Goal: Task Accomplishment & Management: Manage account settings

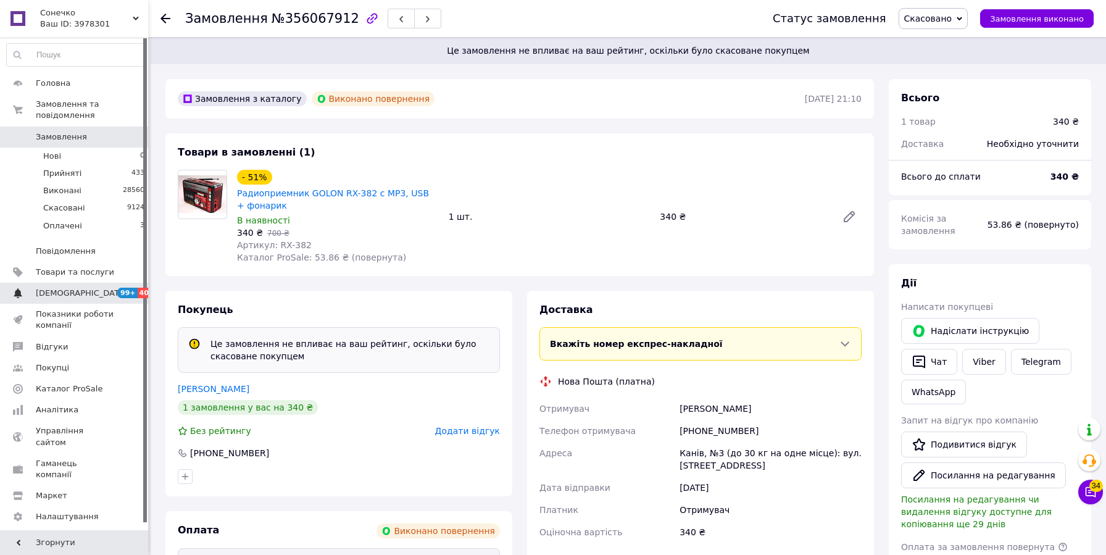
click at [96, 296] on span "[DEMOGRAPHIC_DATA]" at bounding box center [75, 293] width 78 height 11
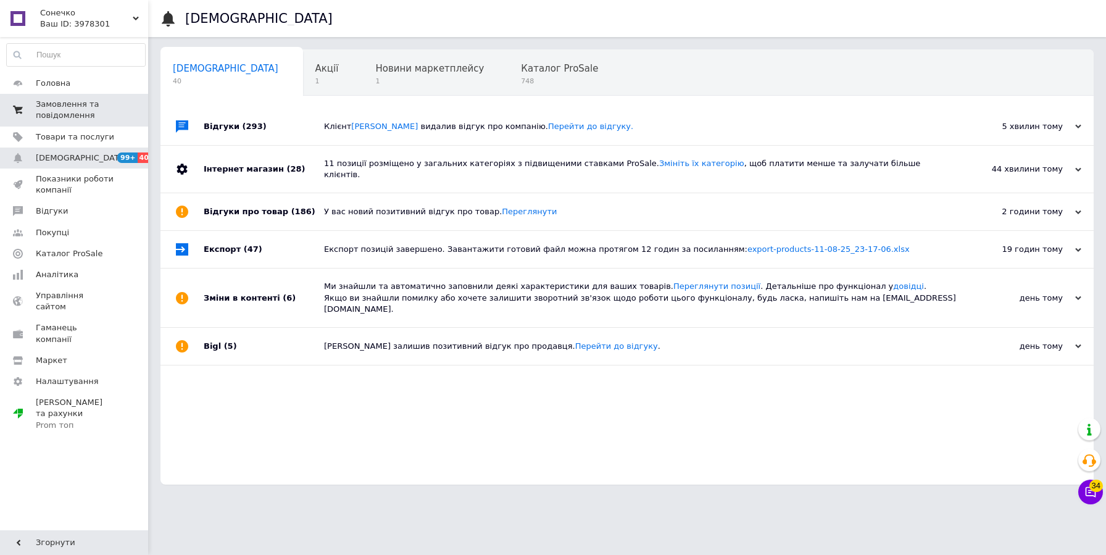
click at [125, 94] on link "Замовлення та повідомлення 0 0" at bounding box center [76, 110] width 152 height 32
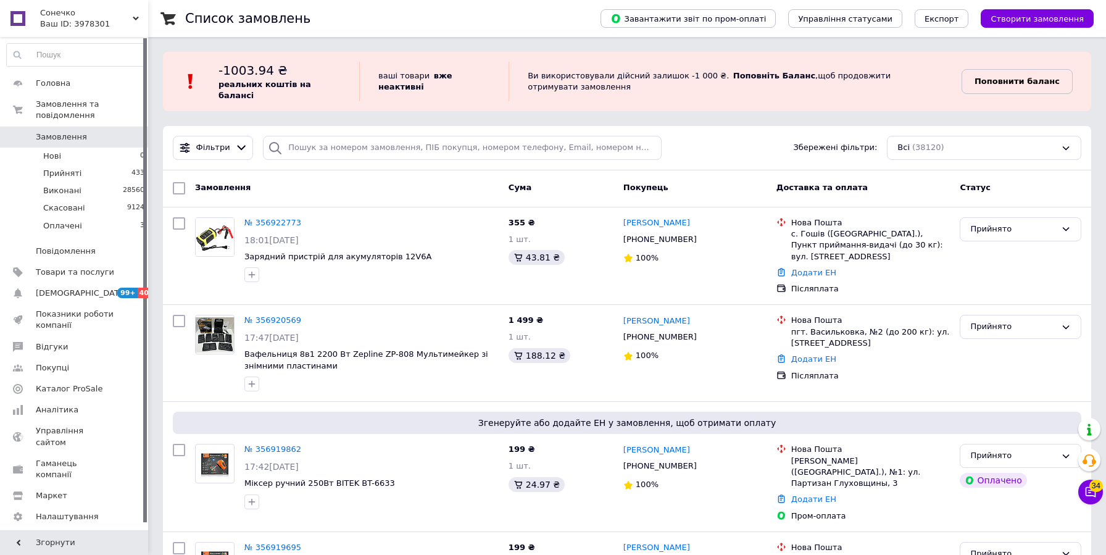
click at [1021, 93] on link "Поповнити баланс" at bounding box center [1017, 81] width 111 height 25
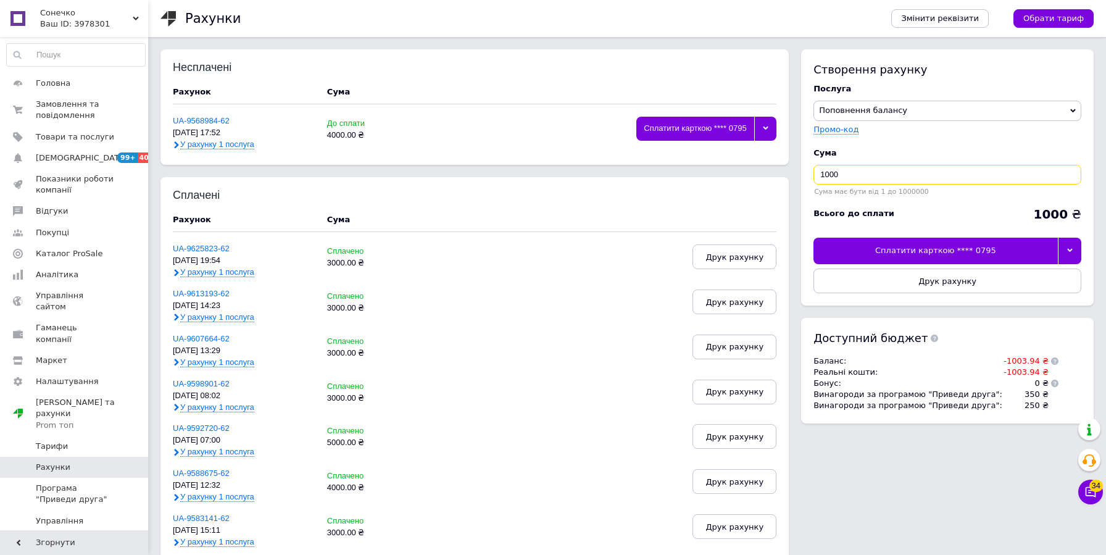
click at [911, 177] on input "1000" at bounding box center [948, 175] width 268 height 20
type input "4000"
click at [1057, 257] on div "Сплатити карткою **** 0795" at bounding box center [936, 251] width 245 height 26
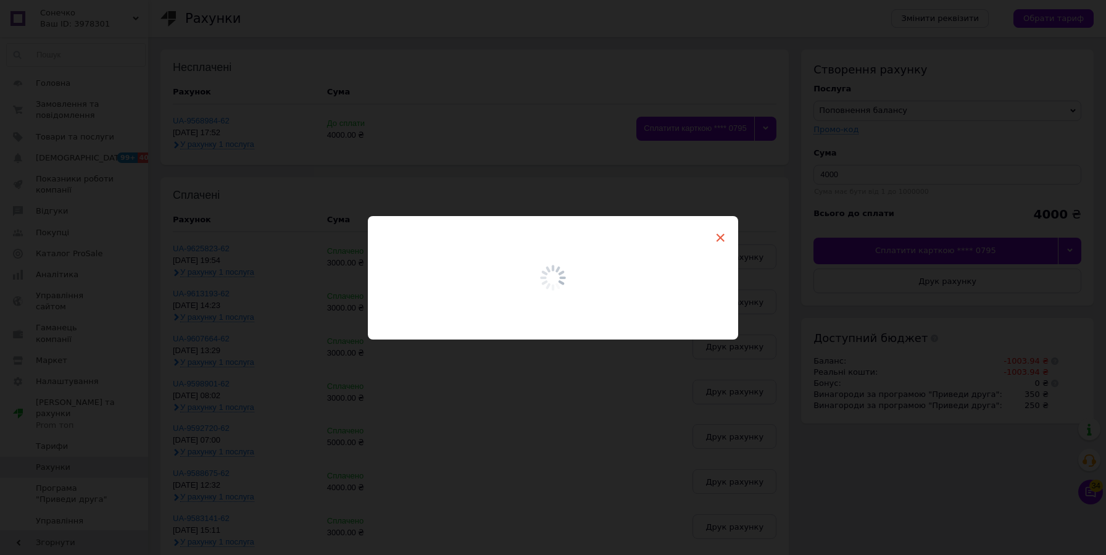
click at [716, 236] on span "×" at bounding box center [720, 237] width 11 height 21
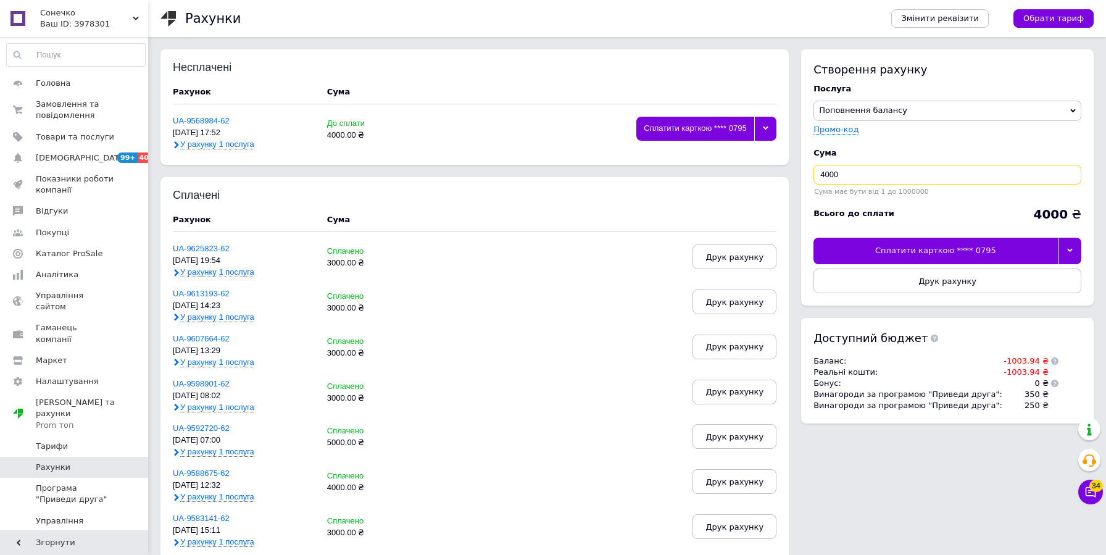
click at [939, 172] on input "4000" at bounding box center [948, 175] width 268 height 20
click at [1069, 247] on div at bounding box center [1069, 251] width 23 height 26
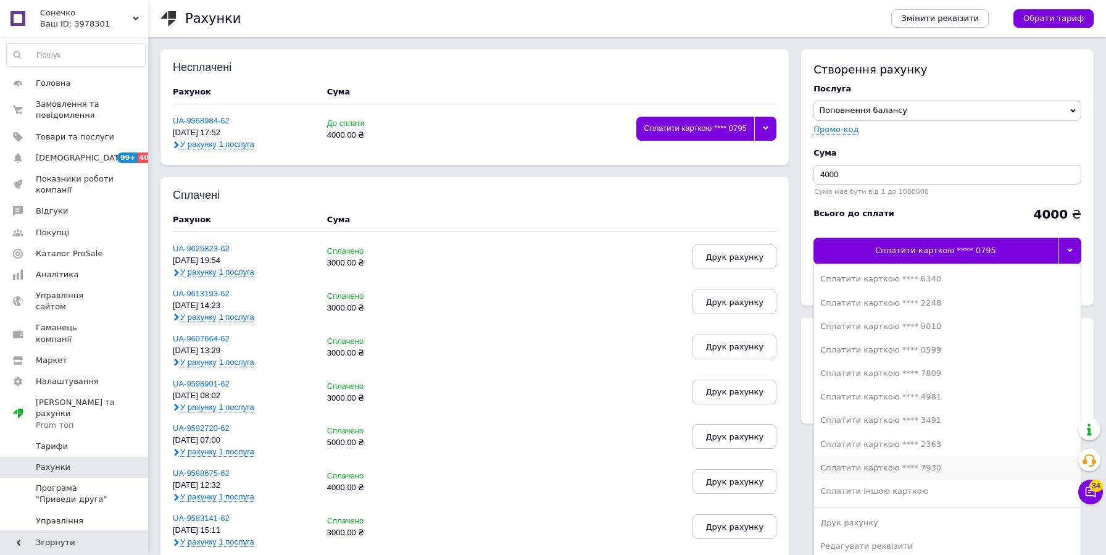
click at [938, 469] on div "Сплатити карткою **** 7930" at bounding box center [948, 467] width 254 height 11
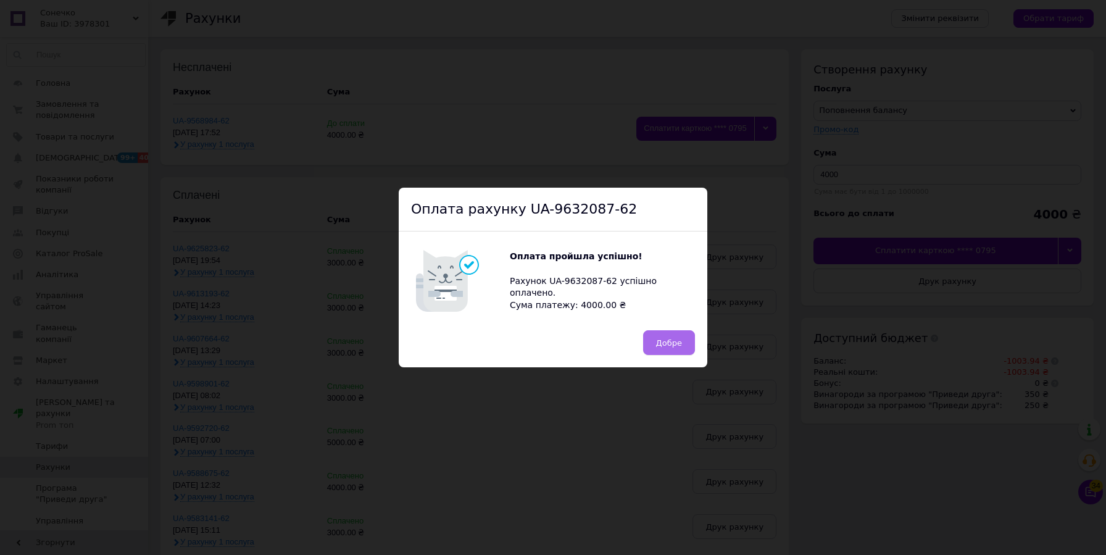
click at [676, 339] on span "Добре" at bounding box center [669, 342] width 26 height 9
